Goal: Task Accomplishment & Management: Use online tool/utility

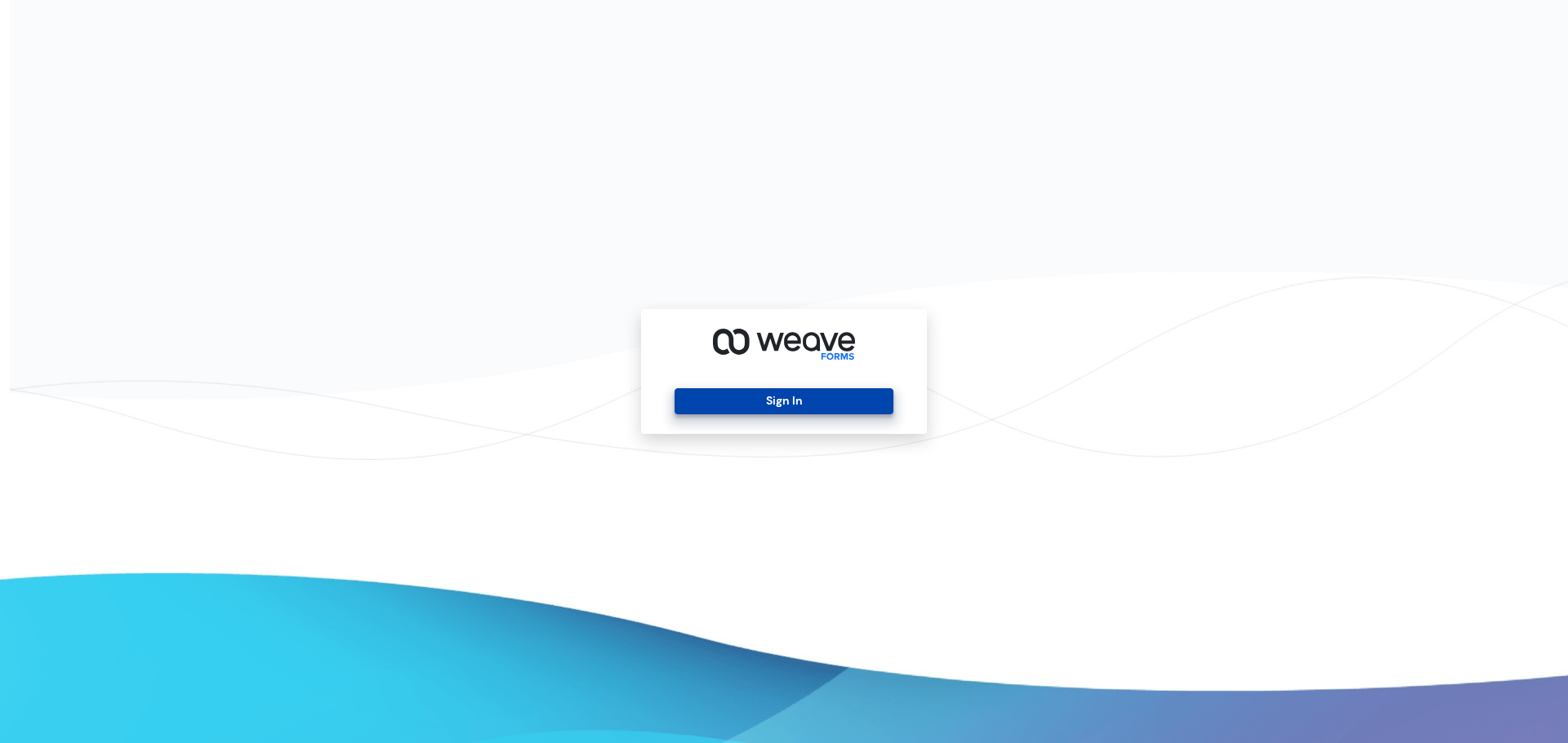
click at [790, 409] on button "Sign In" at bounding box center [784, 401] width 218 height 26
